Goal: Navigation & Orientation: Find specific page/section

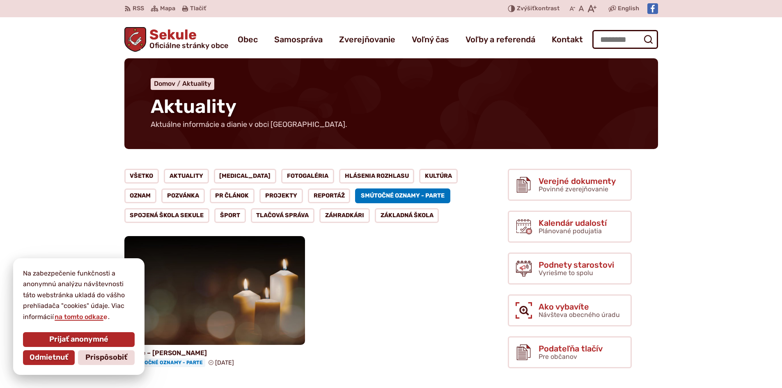
click at [379, 194] on link "Smútočné oznamy - parte" at bounding box center [402, 195] width 95 height 15
click at [188, 174] on link "Aktuality" at bounding box center [186, 176] width 45 height 15
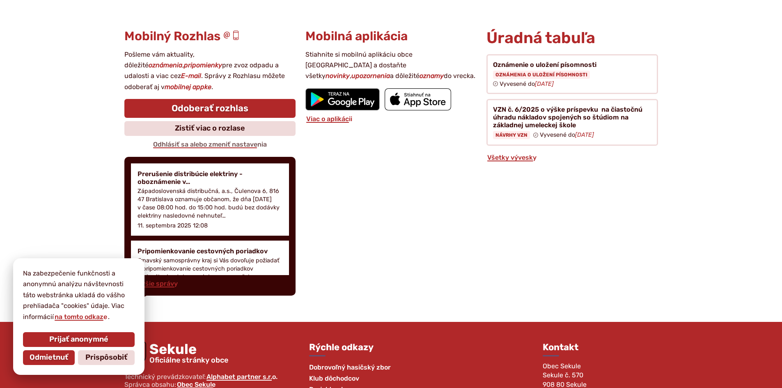
scroll to position [944, 0]
